Goal: Task Accomplishment & Management: Manage account settings

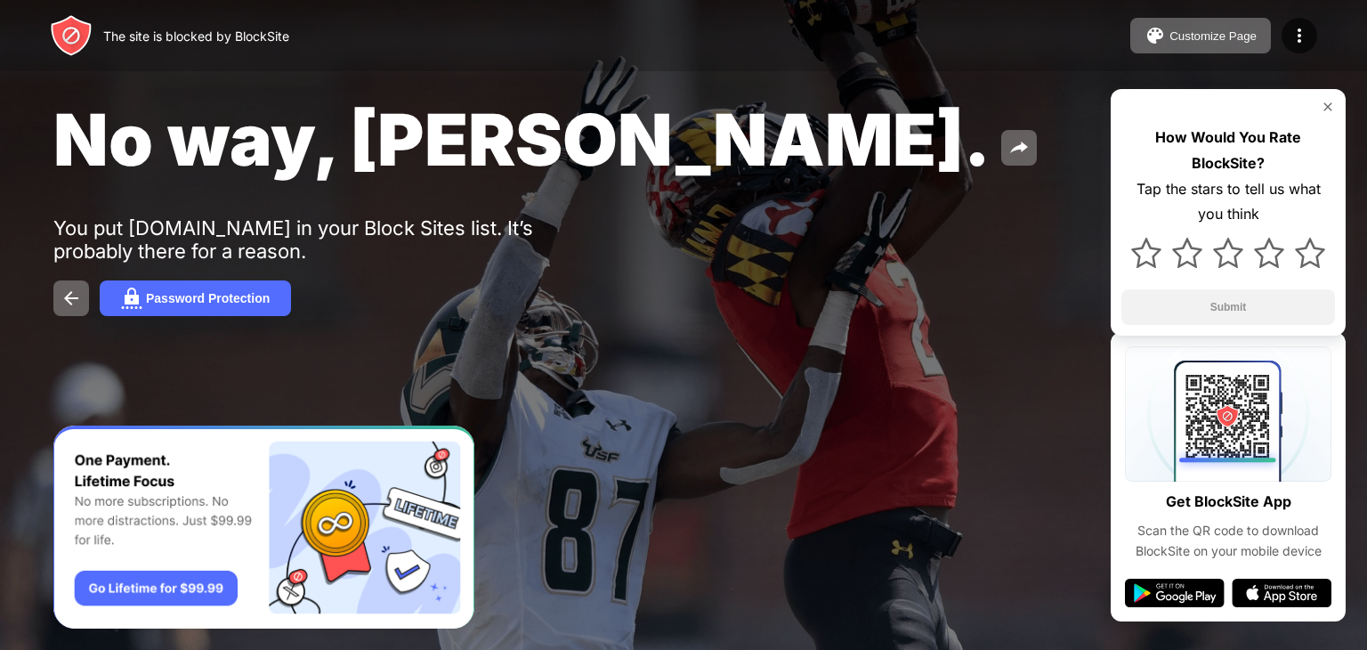
click at [1299, 37] on img at bounding box center [1299, 35] width 21 height 21
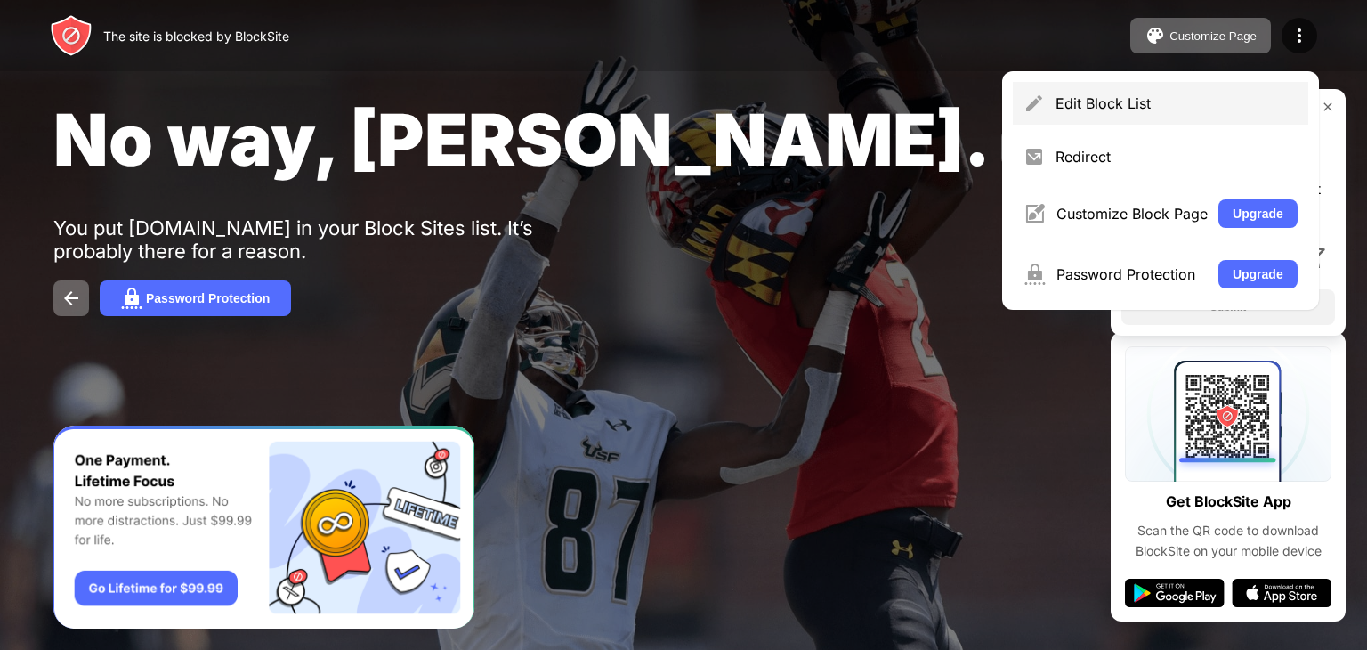
click at [1035, 109] on img at bounding box center [1033, 103] width 21 height 21
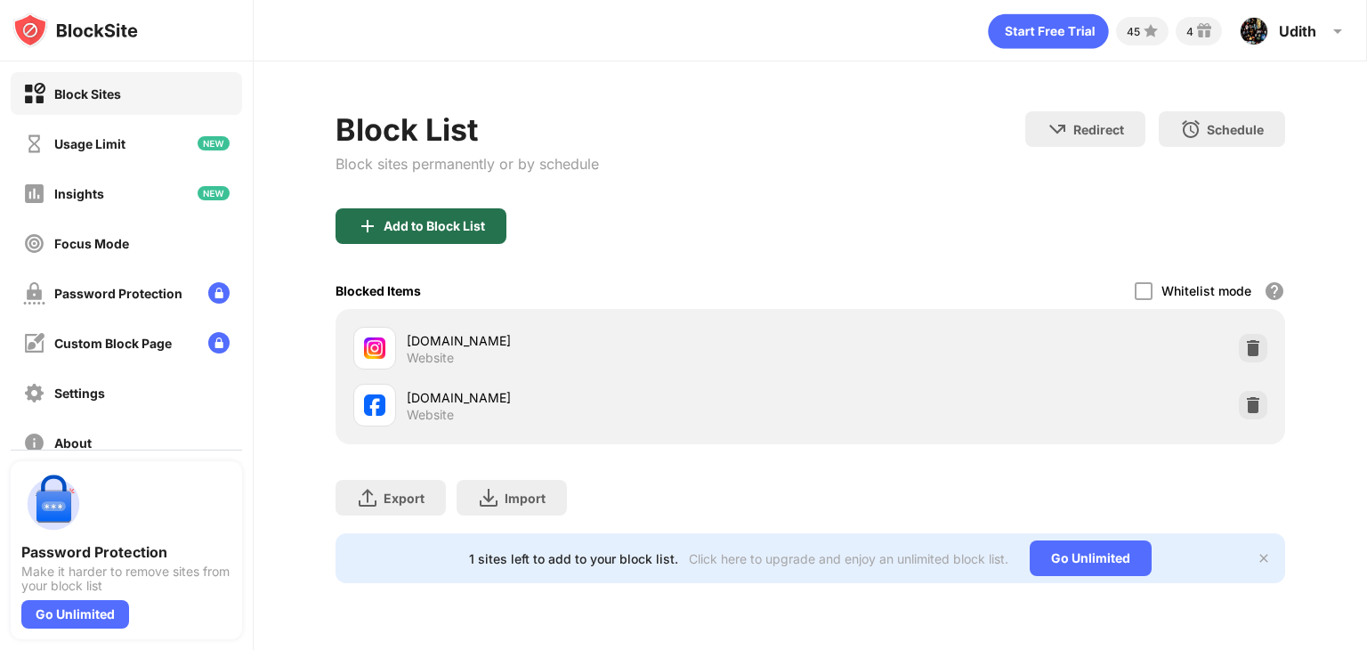
click at [454, 210] on div "Add to Block List" at bounding box center [421, 226] width 171 height 36
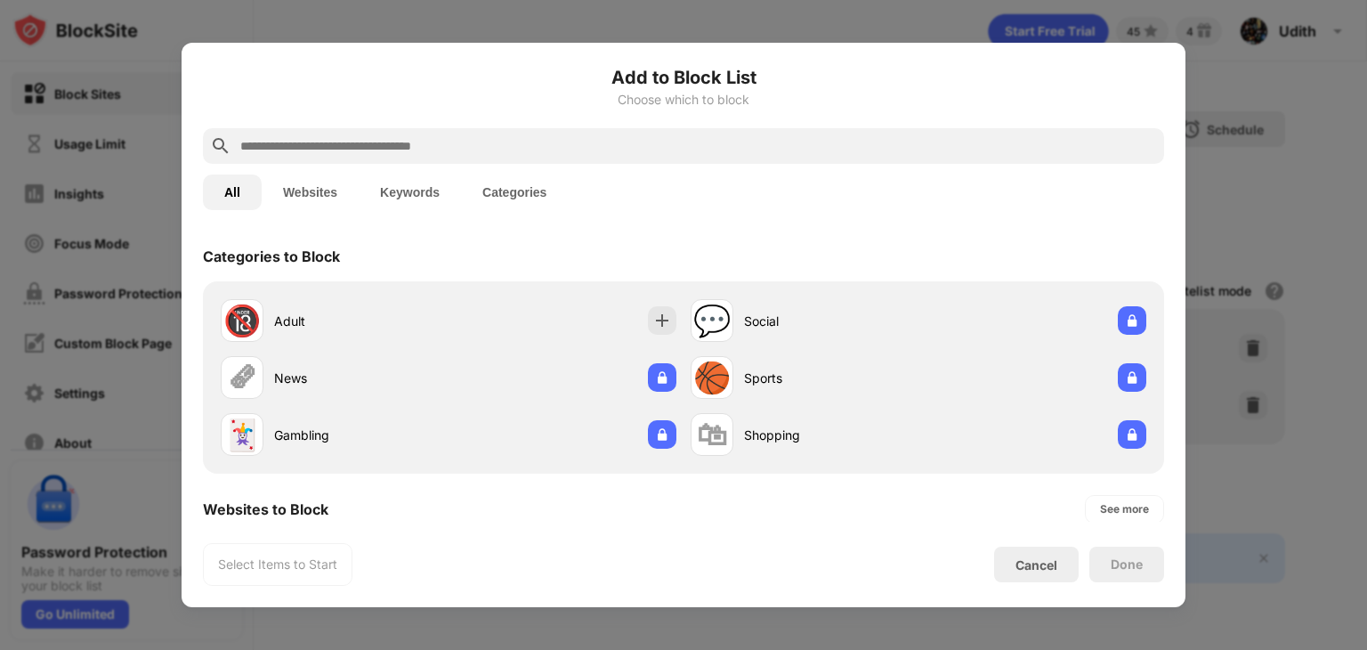
click at [359, 146] on input "text" at bounding box center [698, 145] width 918 height 21
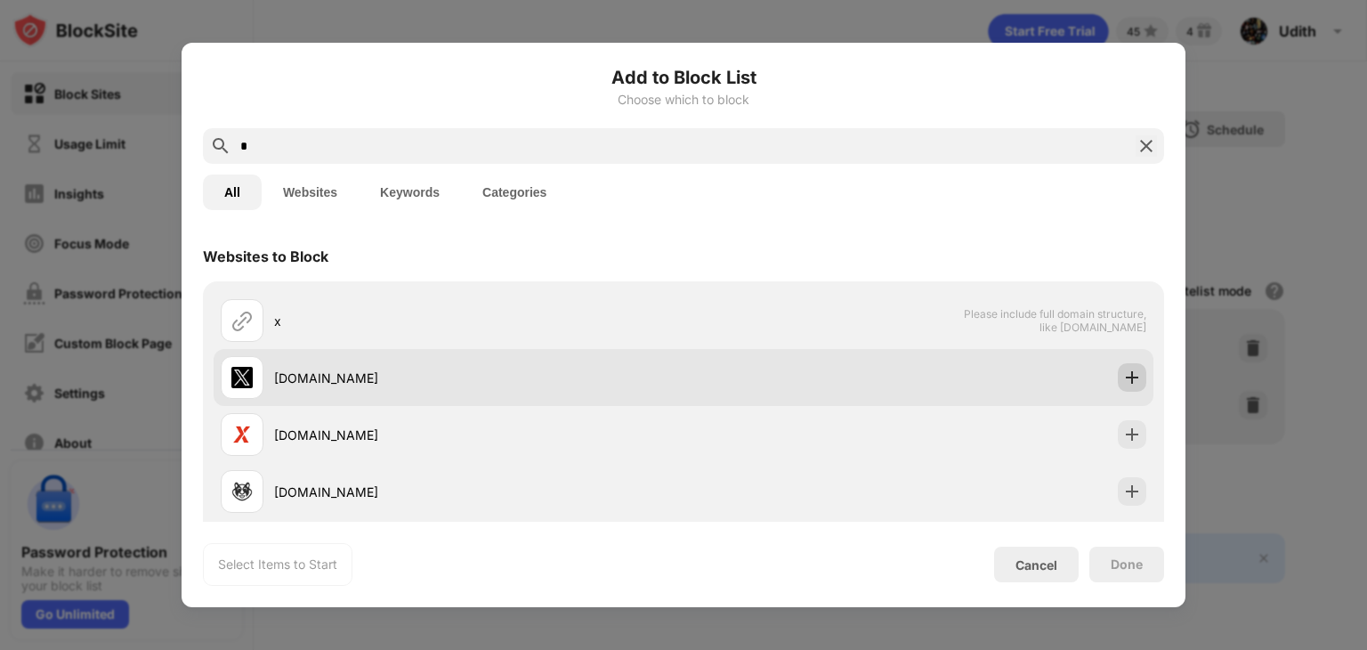
type input "*"
click at [1123, 375] on img at bounding box center [1132, 377] width 18 height 18
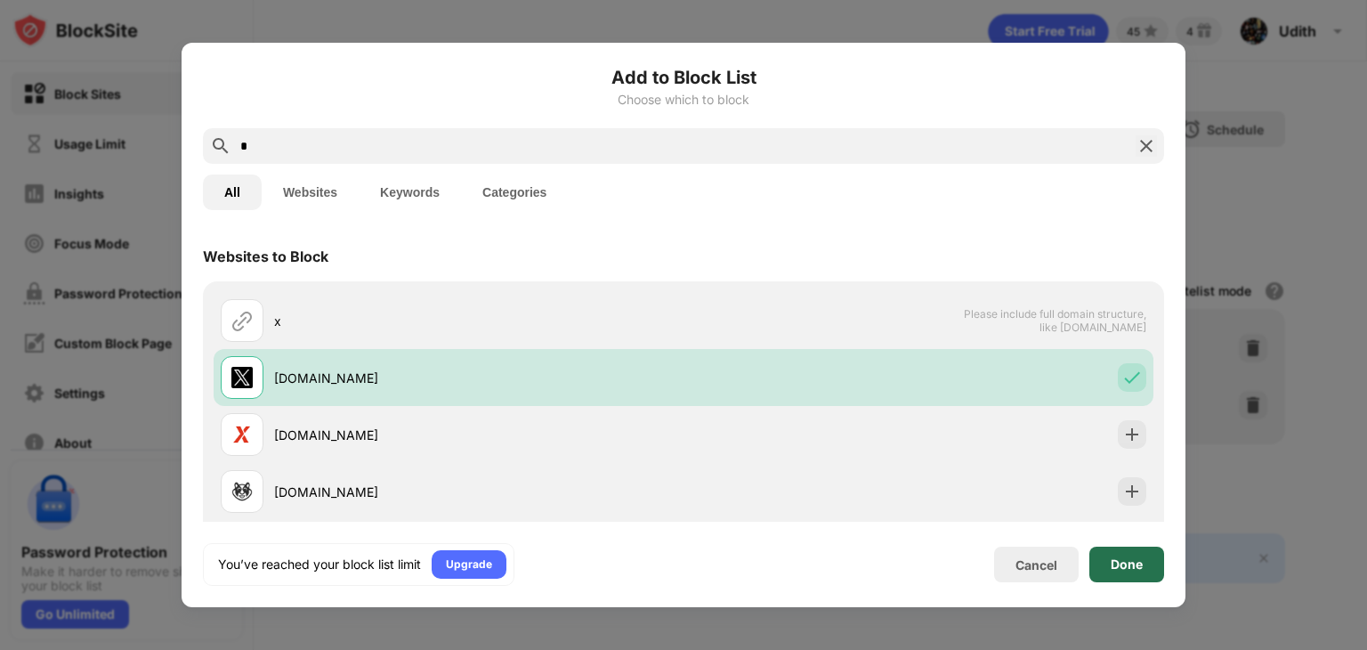
click at [1114, 574] on div "Done" at bounding box center [1126, 564] width 75 height 36
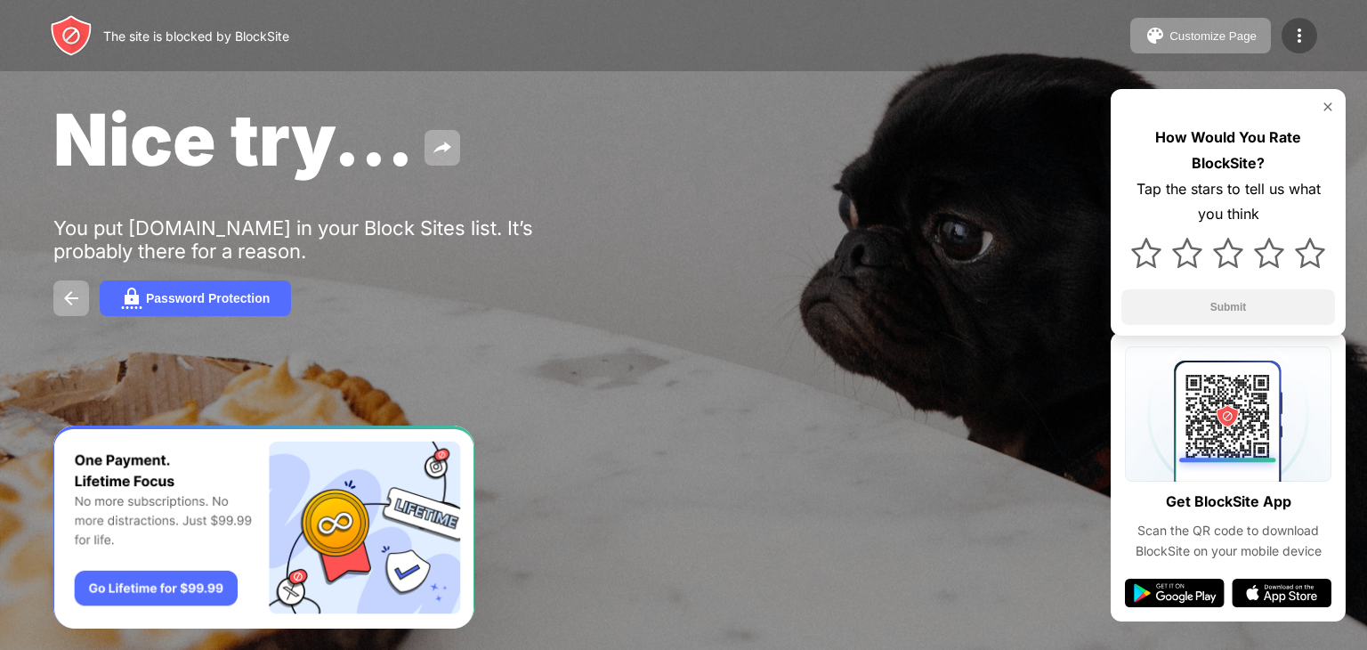
click at [1295, 32] on img at bounding box center [1299, 35] width 21 height 21
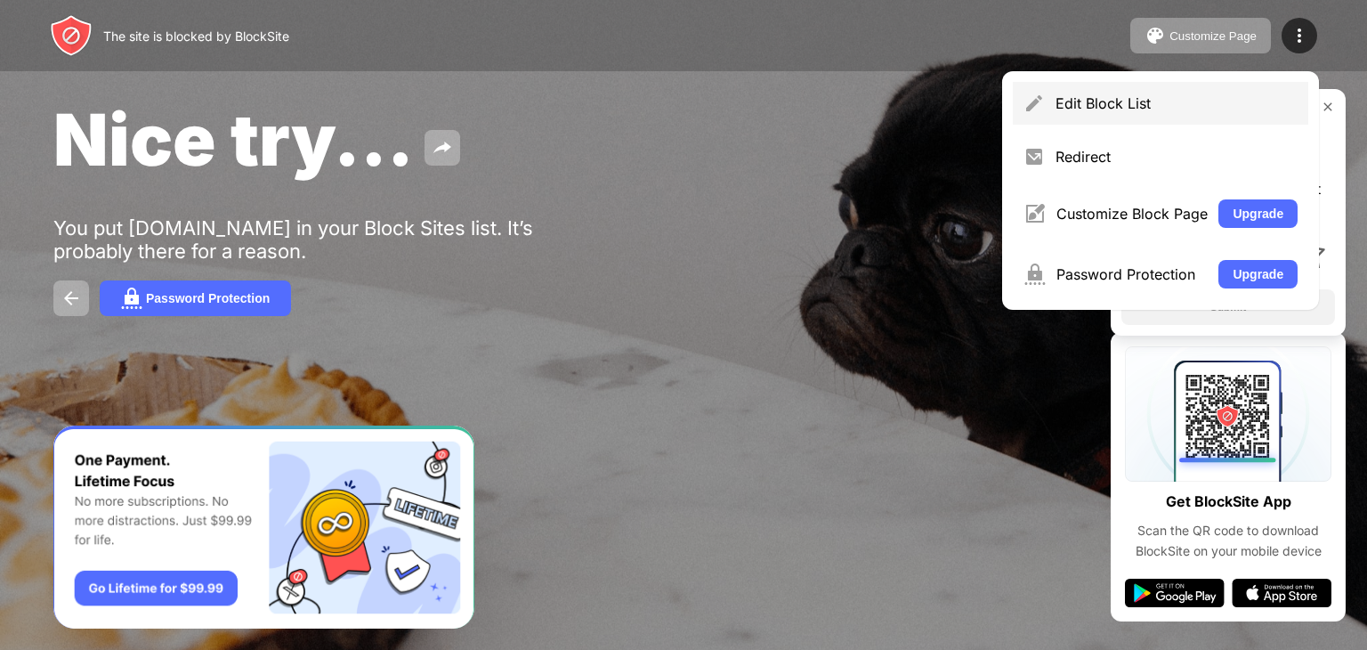
click at [1066, 111] on div "Edit Block List" at bounding box center [1160, 103] width 295 height 43
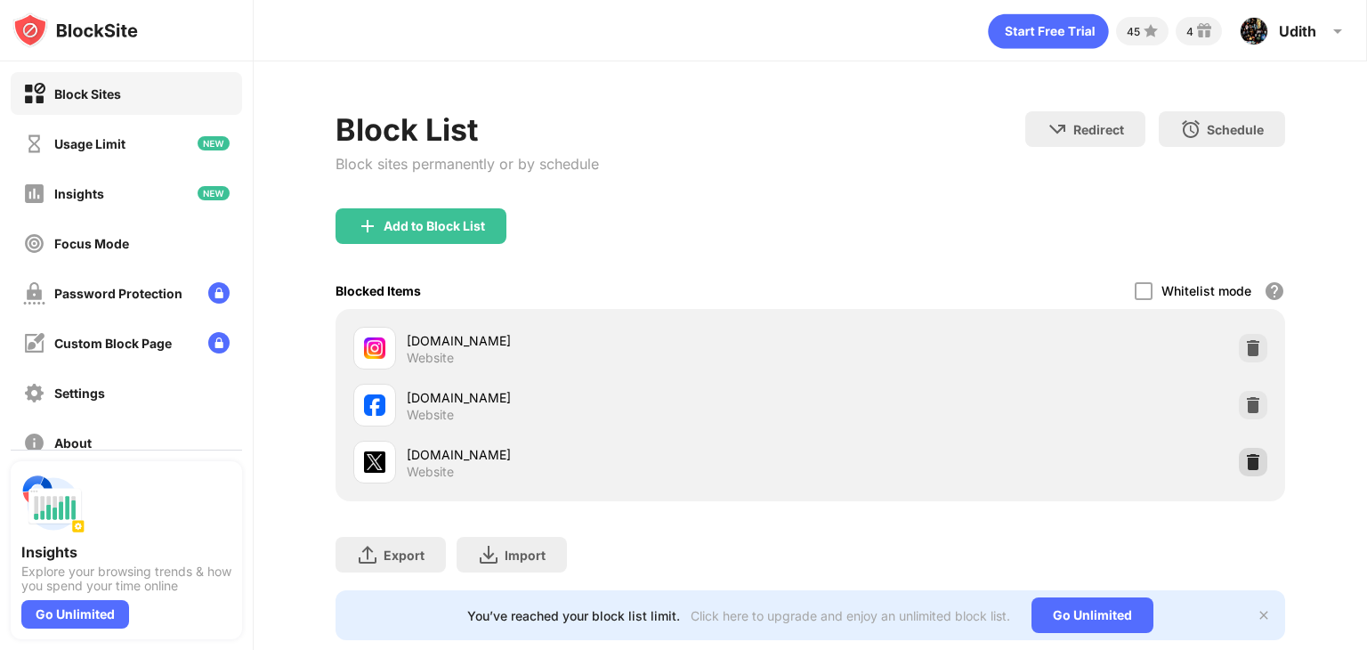
click at [1244, 464] on img at bounding box center [1253, 462] width 18 height 18
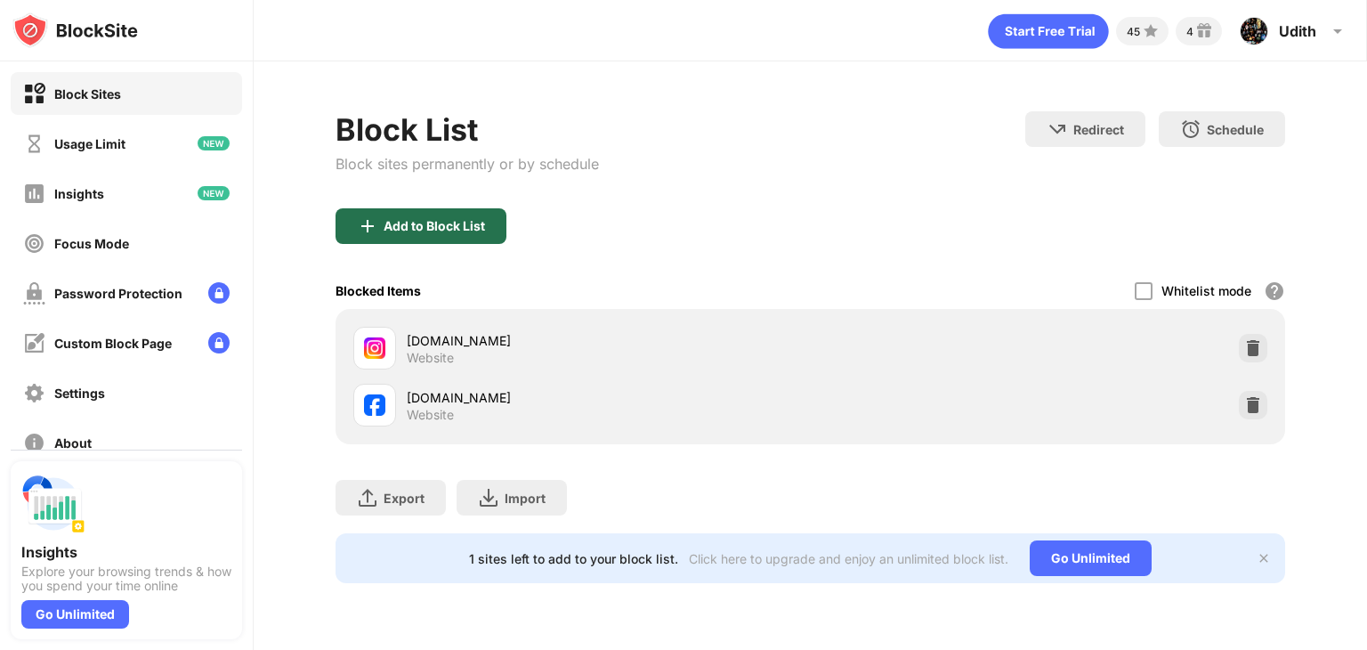
click at [392, 216] on div "Add to Block List" at bounding box center [421, 226] width 171 height 36
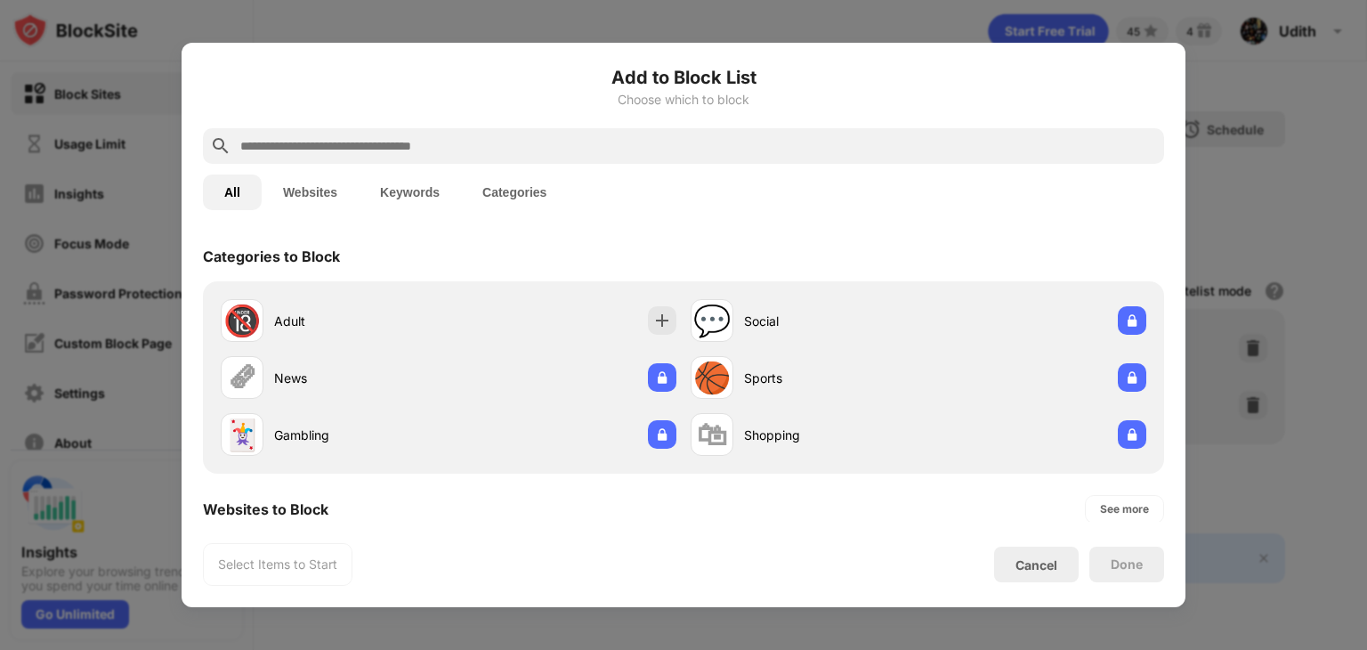
click at [289, 138] on input "text" at bounding box center [698, 145] width 918 height 21
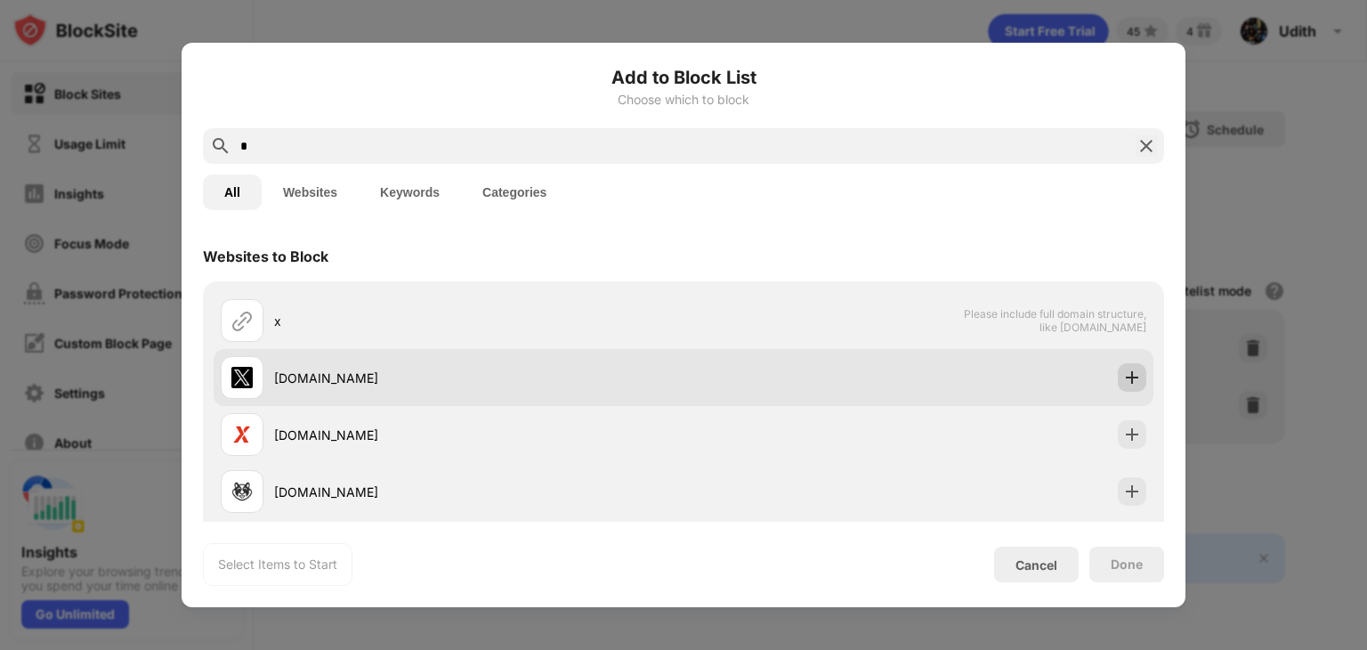
type input "*"
click at [1120, 386] on div at bounding box center [1132, 377] width 28 height 28
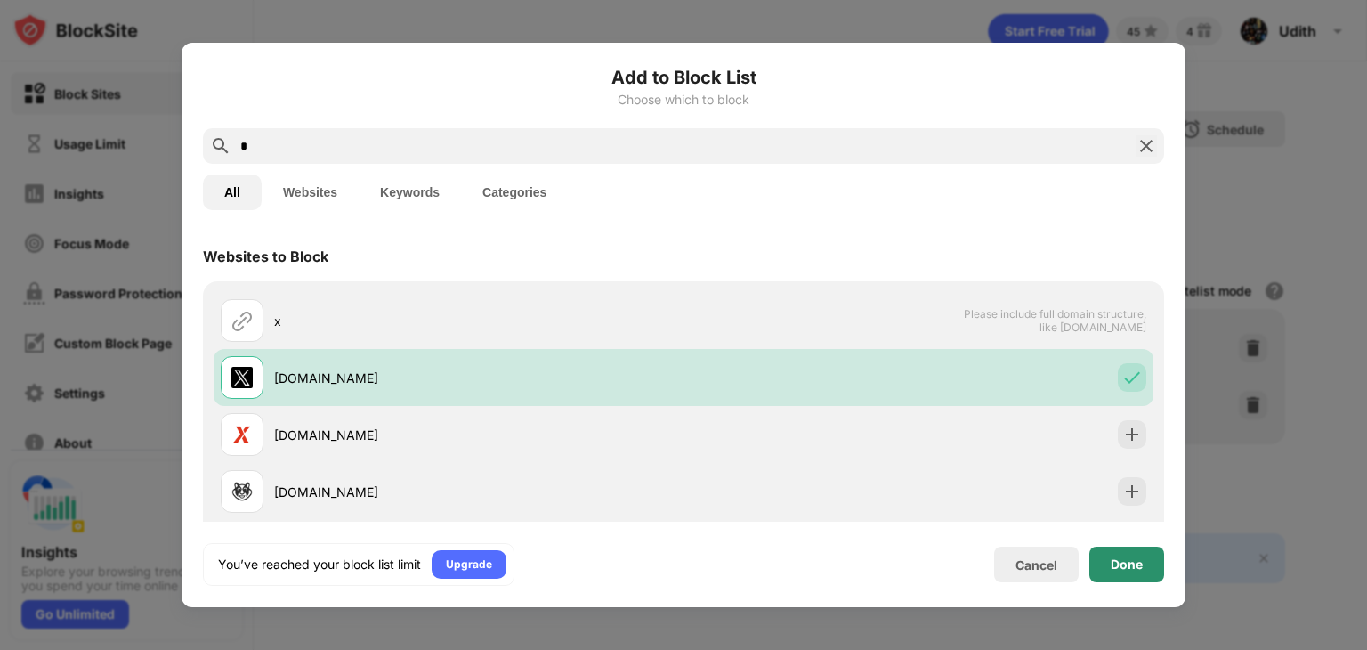
click at [1130, 549] on div "Done" at bounding box center [1126, 564] width 75 height 36
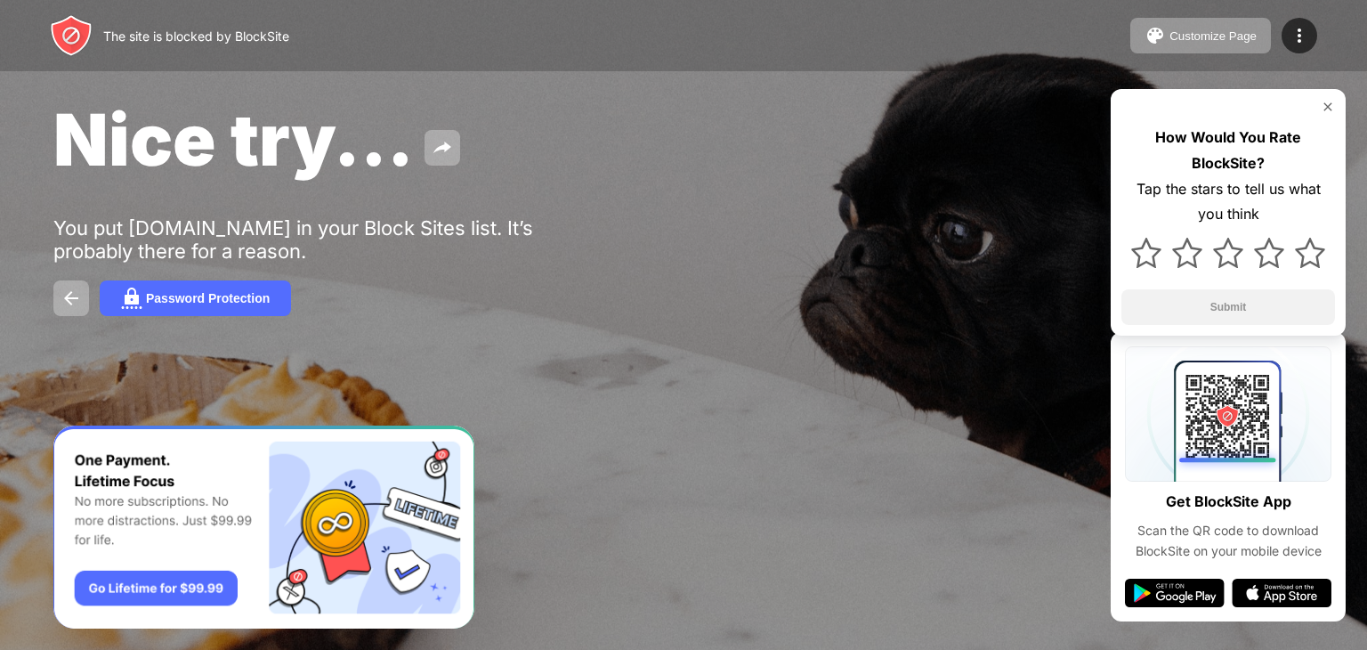
click at [1300, 37] on img at bounding box center [1299, 35] width 21 height 21
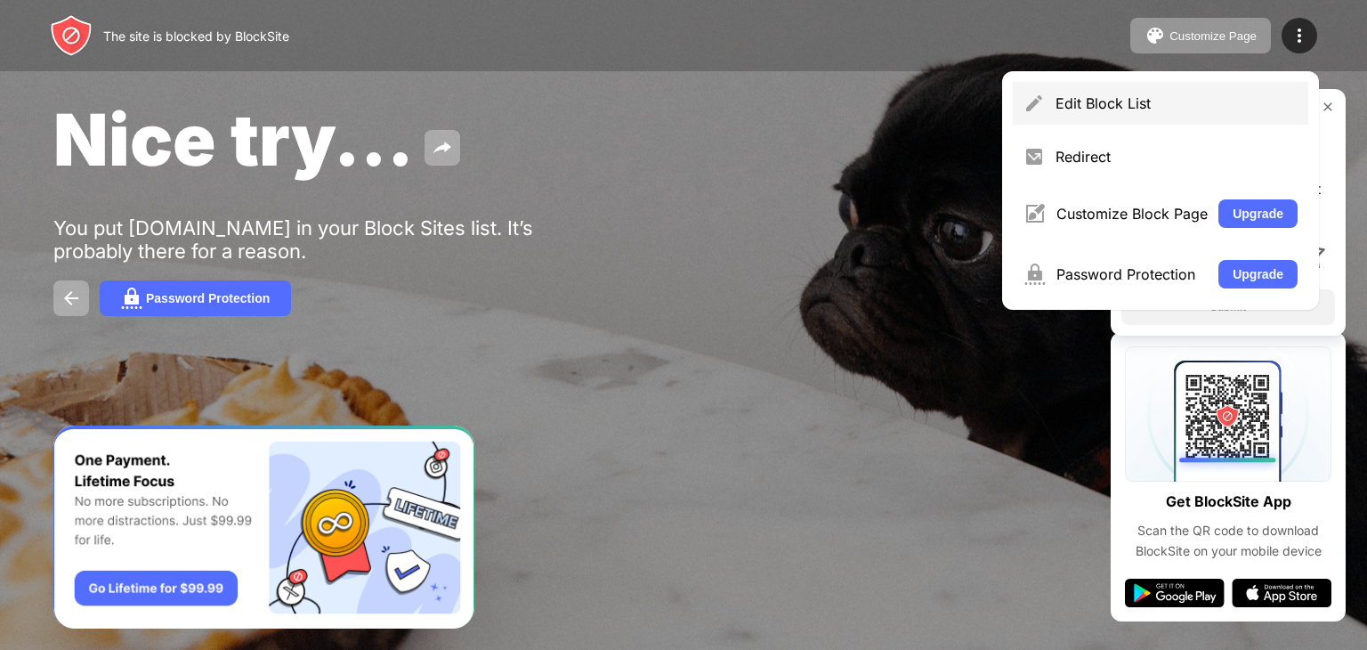
click at [1077, 118] on div "Edit Block List" at bounding box center [1160, 103] width 295 height 43
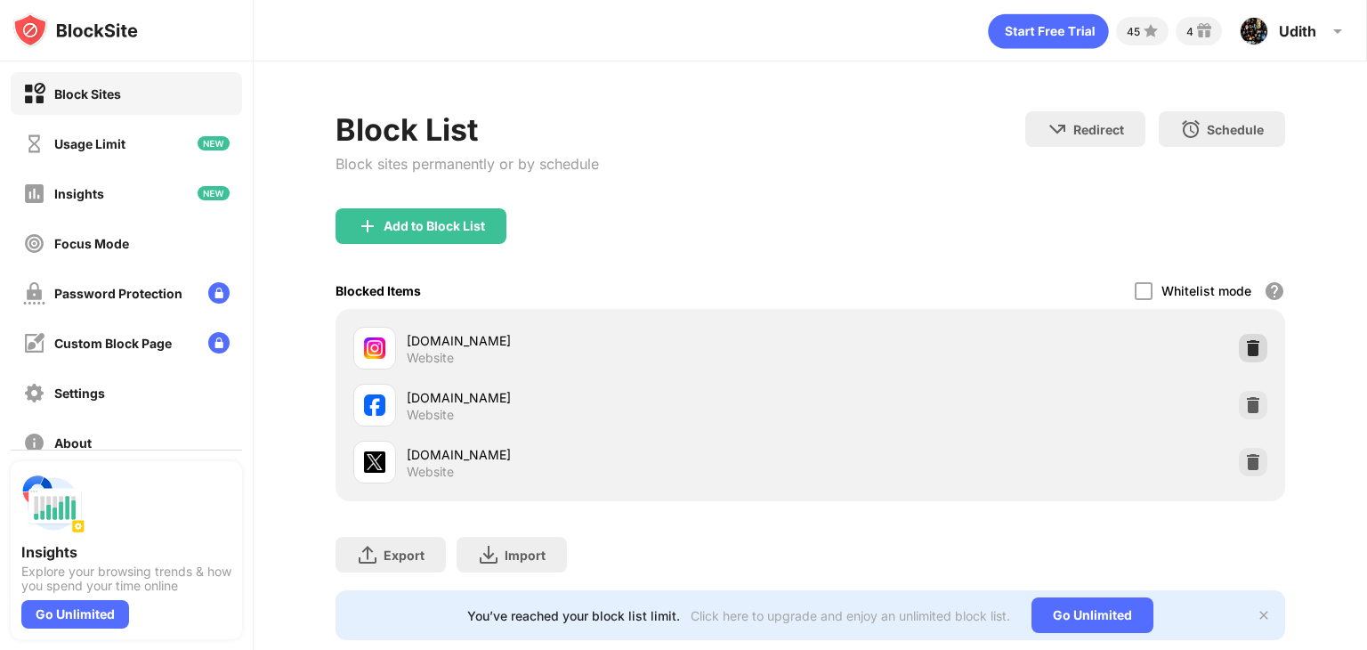
click at [1244, 349] on img at bounding box center [1253, 348] width 18 height 18
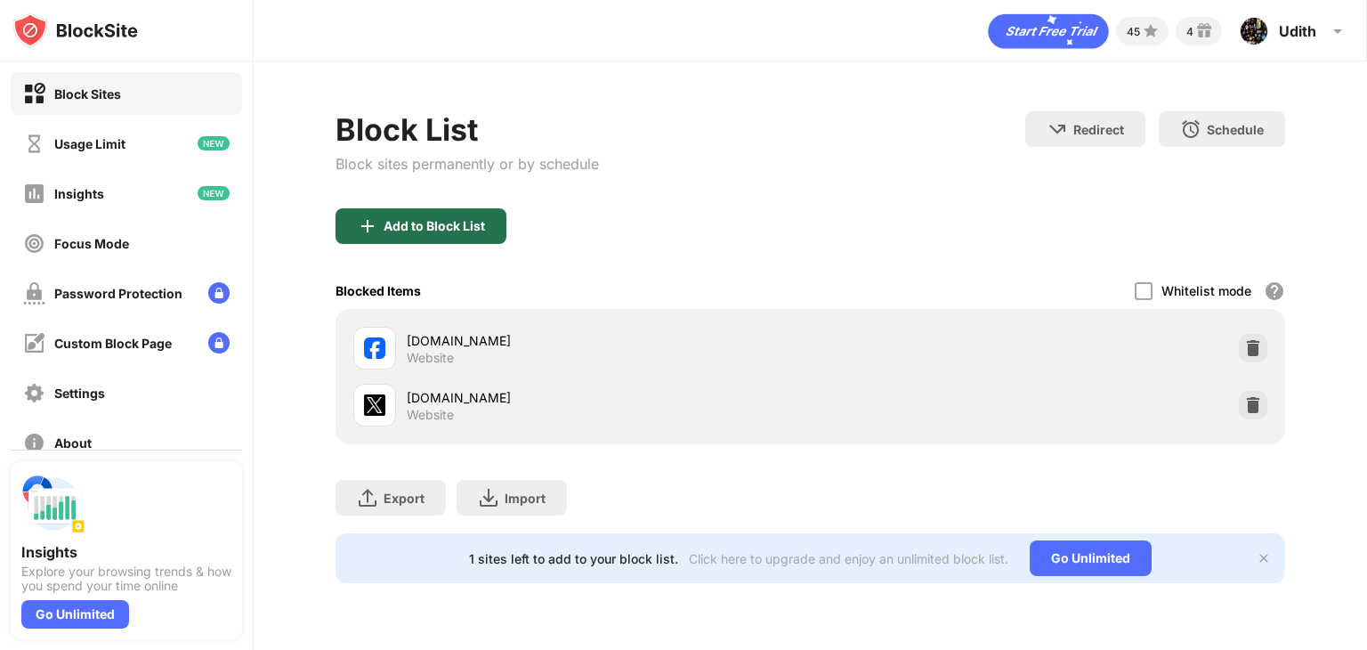
click at [449, 229] on div "Add to Block List" at bounding box center [434, 226] width 101 height 14
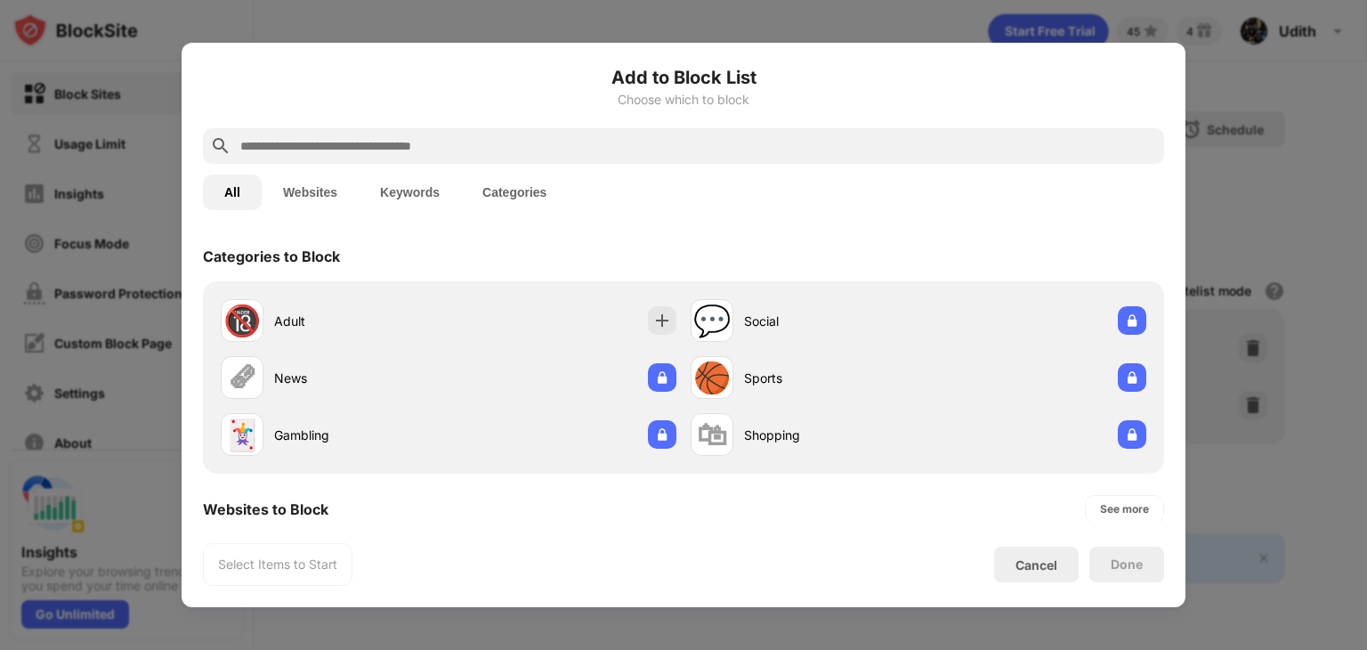
click at [457, 142] on input "text" at bounding box center [698, 145] width 918 height 21
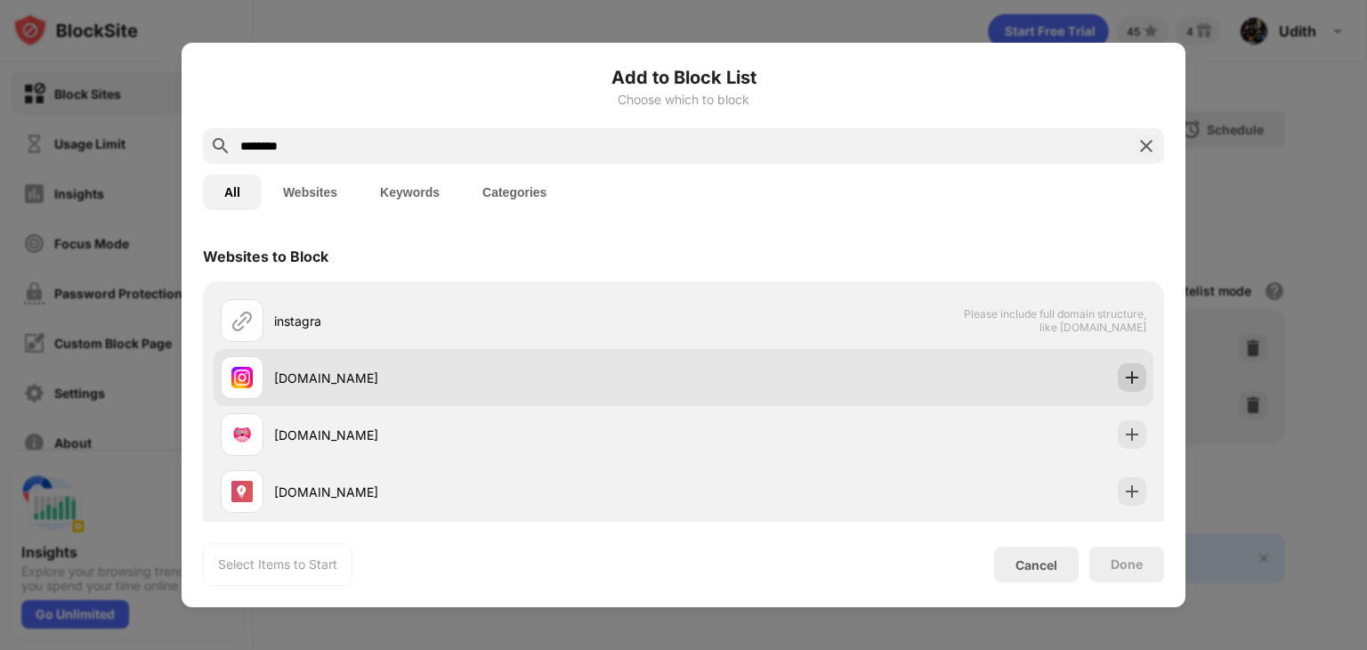
type input "********"
click at [1125, 373] on img at bounding box center [1132, 377] width 18 height 18
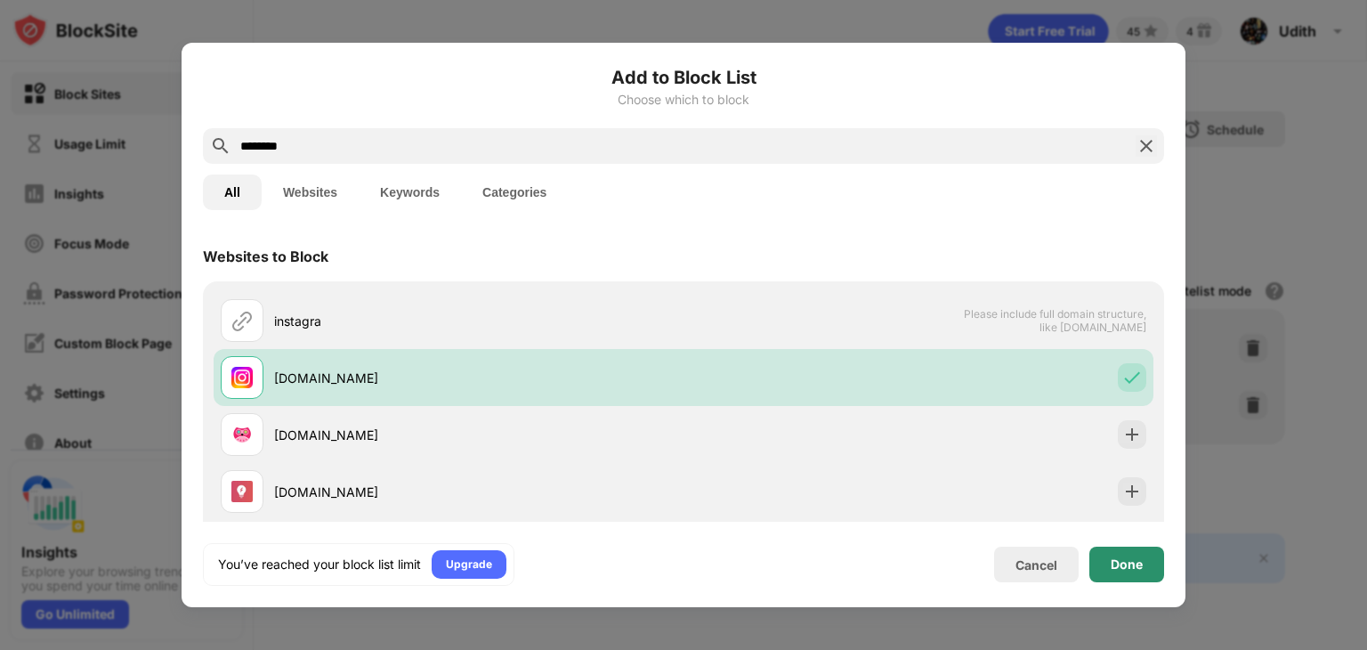
click at [1123, 557] on div "Done" at bounding box center [1127, 564] width 32 height 14
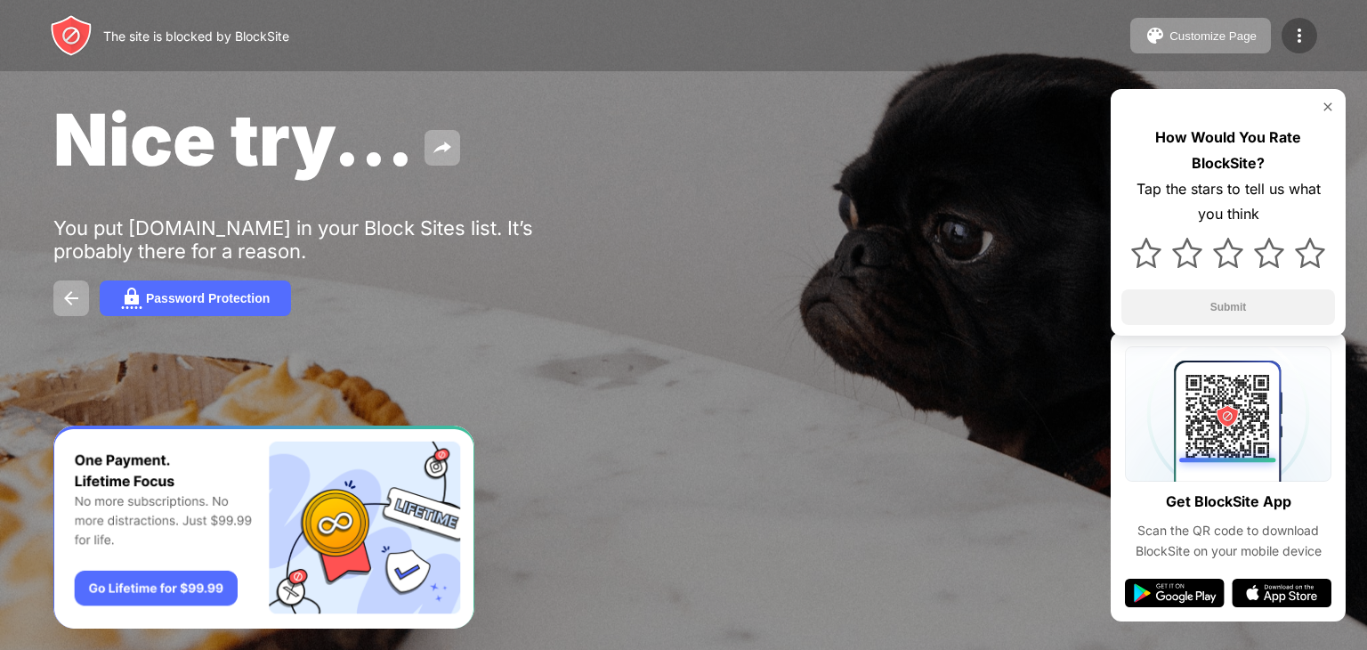
click at [1299, 43] on img at bounding box center [1299, 35] width 21 height 21
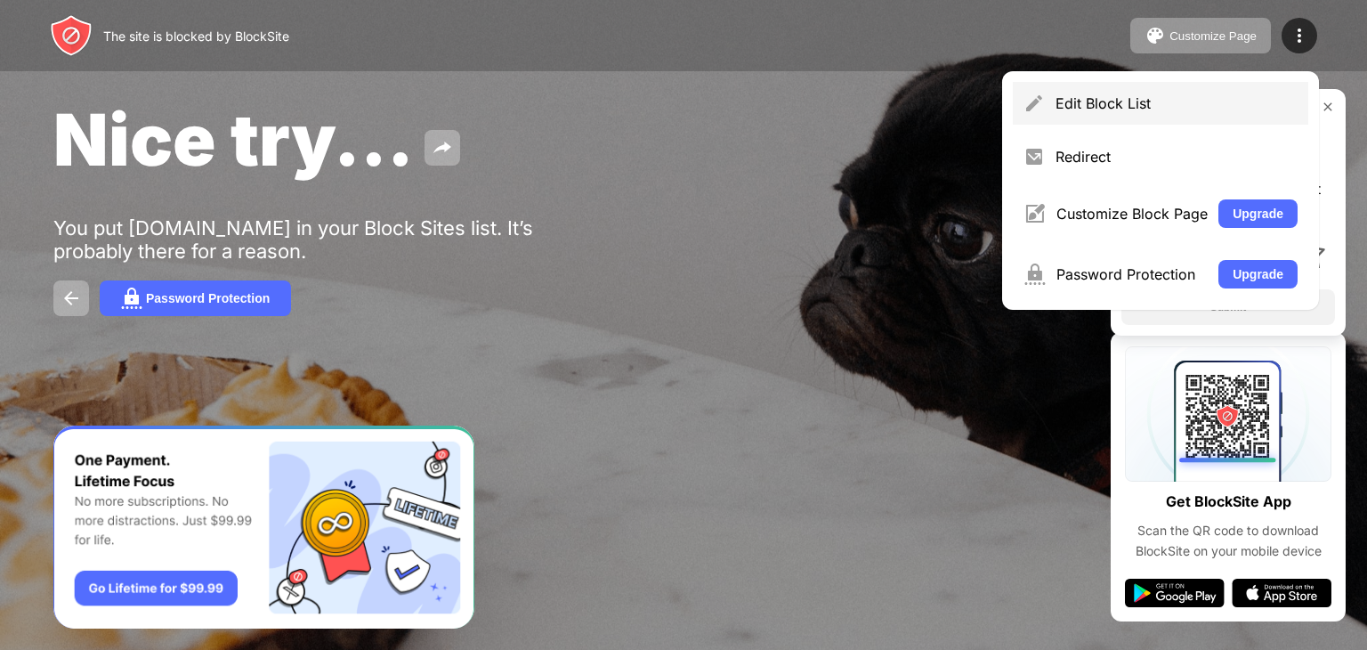
click at [1042, 122] on div "Edit Block List" at bounding box center [1160, 103] width 295 height 43
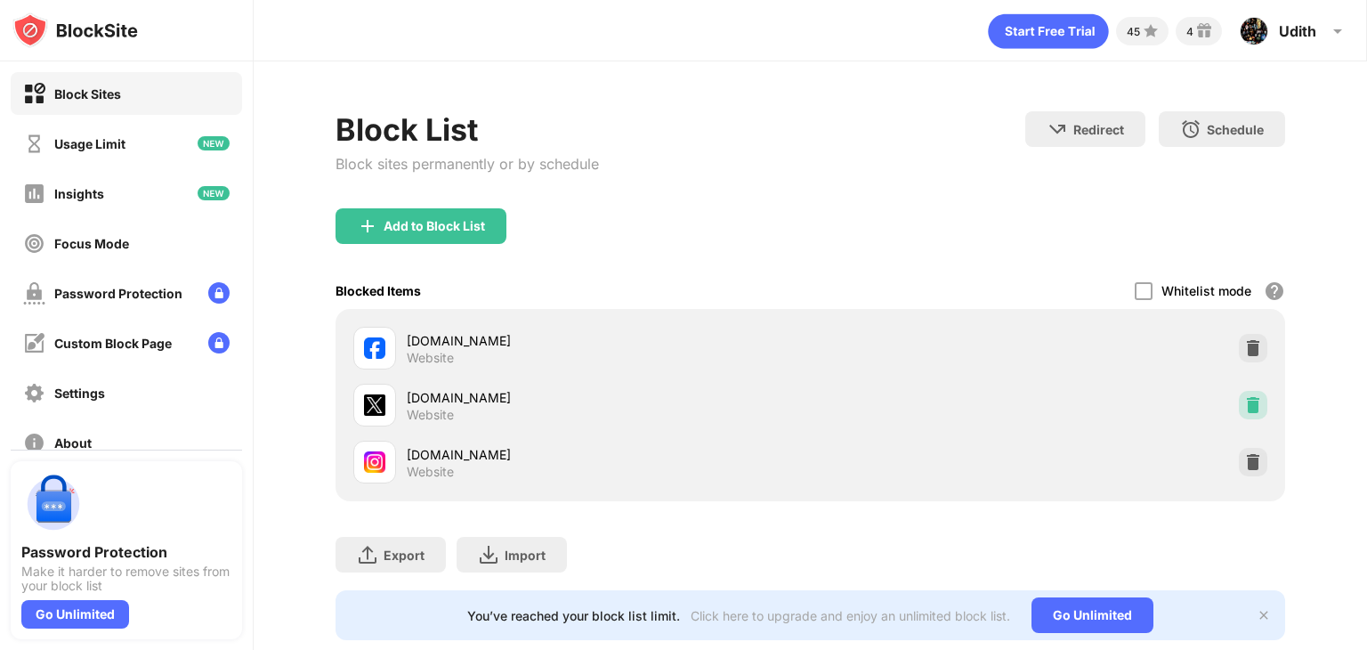
click at [1244, 407] on img at bounding box center [1253, 405] width 18 height 18
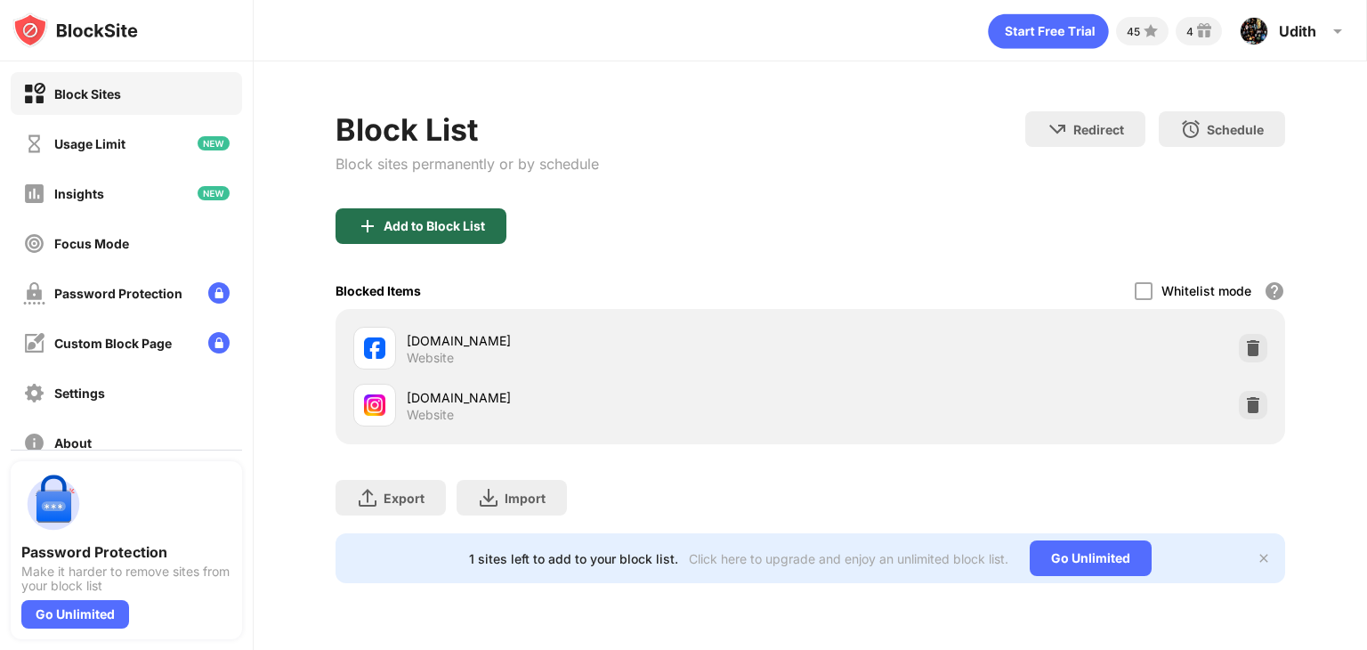
click at [409, 223] on div "Add to Block List" at bounding box center [434, 226] width 101 height 14
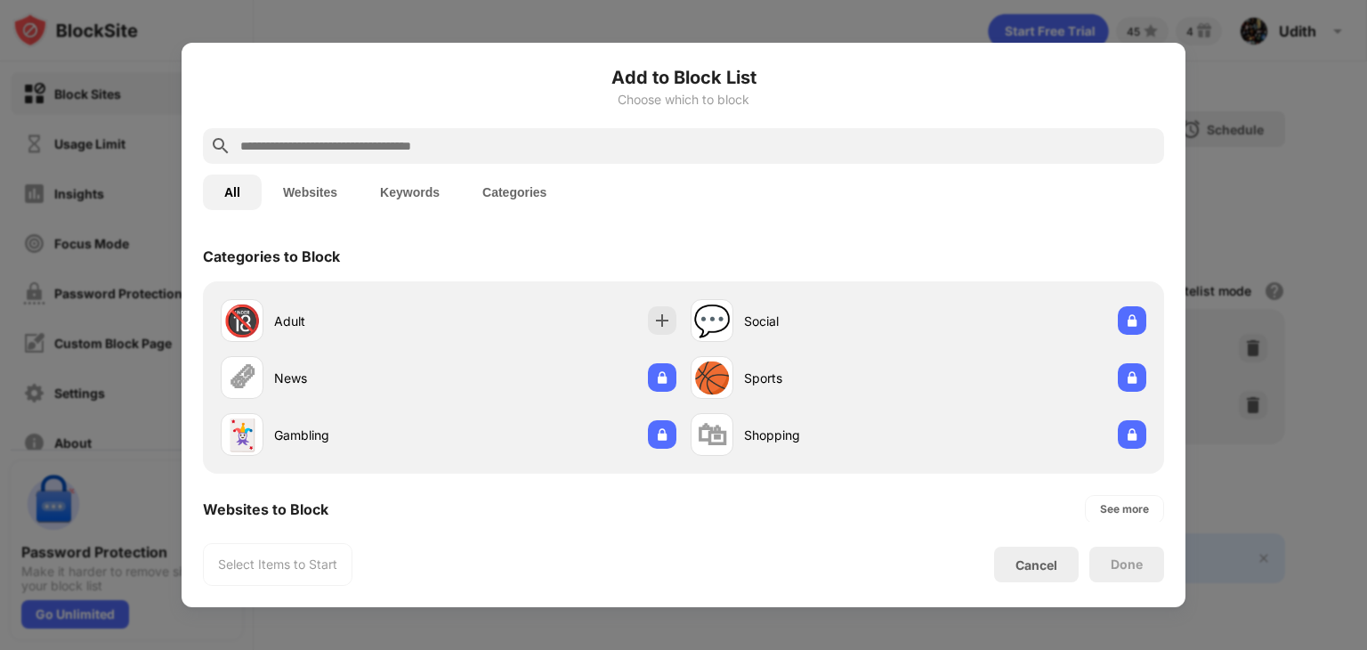
click at [308, 159] on div at bounding box center [683, 146] width 961 height 36
click at [303, 146] on input "text" at bounding box center [698, 145] width 918 height 21
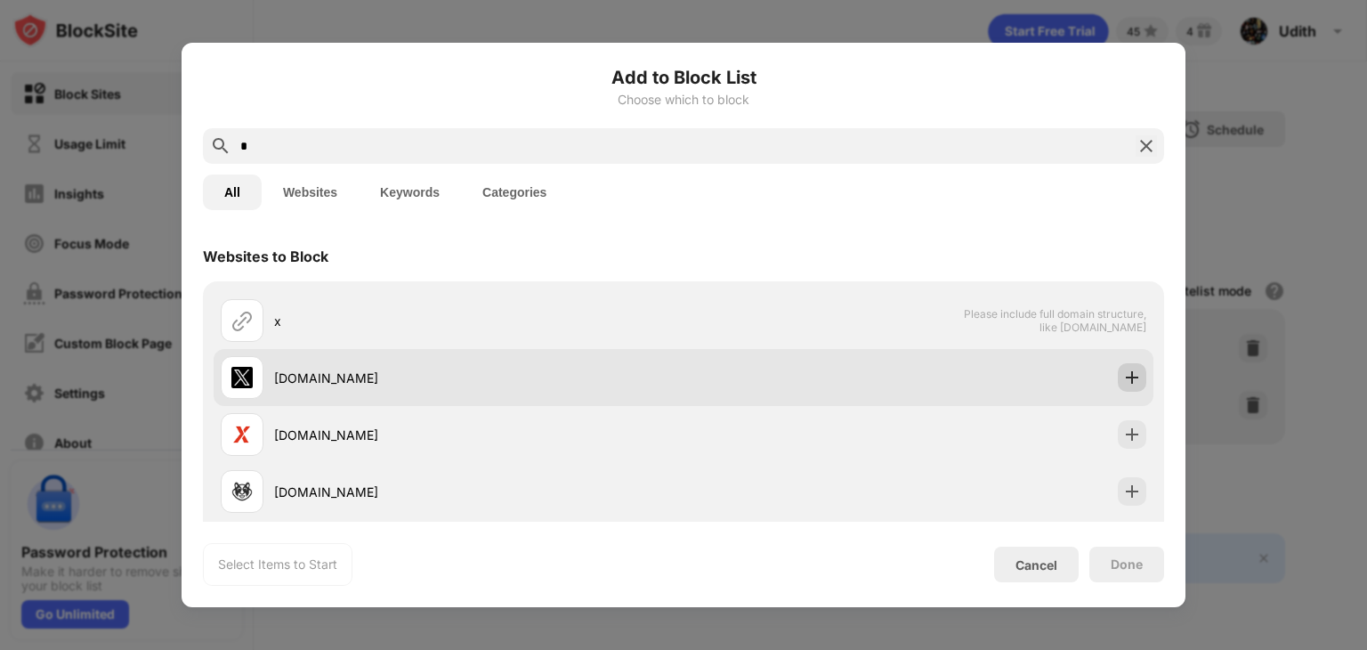
type input "*"
click at [1123, 382] on img at bounding box center [1132, 377] width 18 height 18
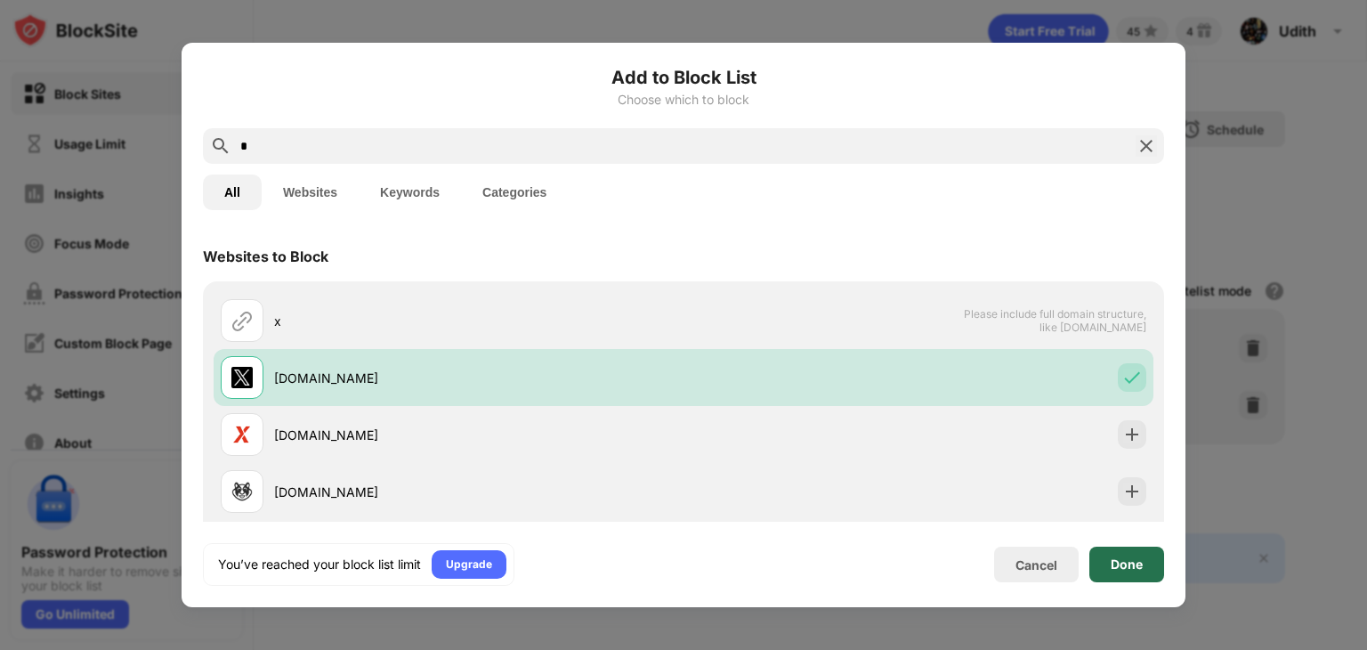
click at [1126, 560] on div "Done" at bounding box center [1127, 564] width 32 height 14
